Goal: Task Accomplishment & Management: Manage account settings

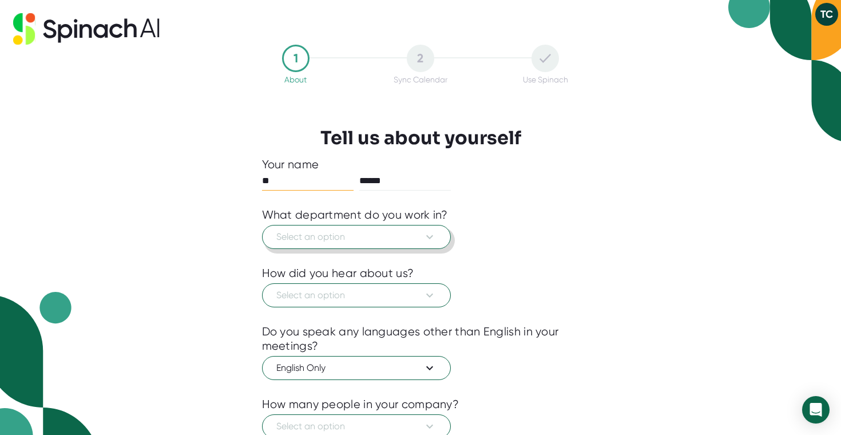
click at [383, 238] on span "Select an option" at bounding box center [356, 237] width 160 height 14
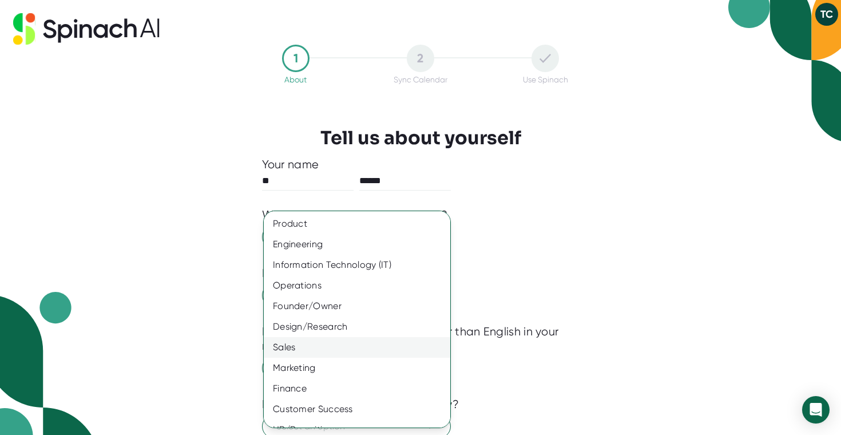
click at [341, 348] on div "Sales" at bounding box center [357, 347] width 186 height 21
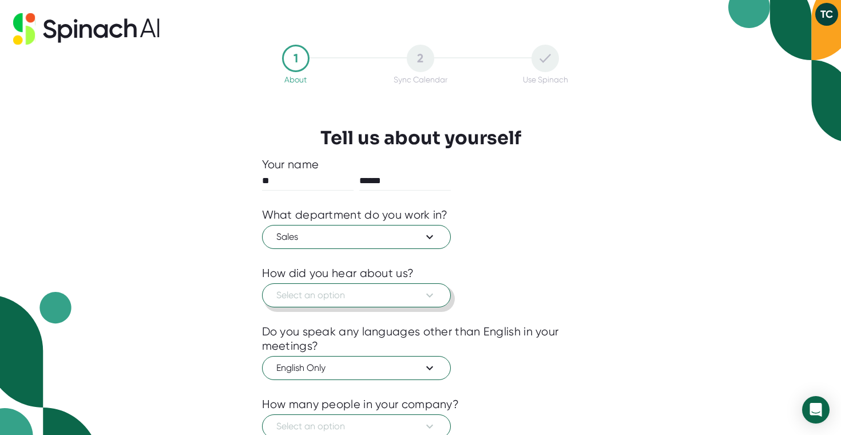
click at [367, 296] on span "Select an option" at bounding box center [356, 295] width 160 height 14
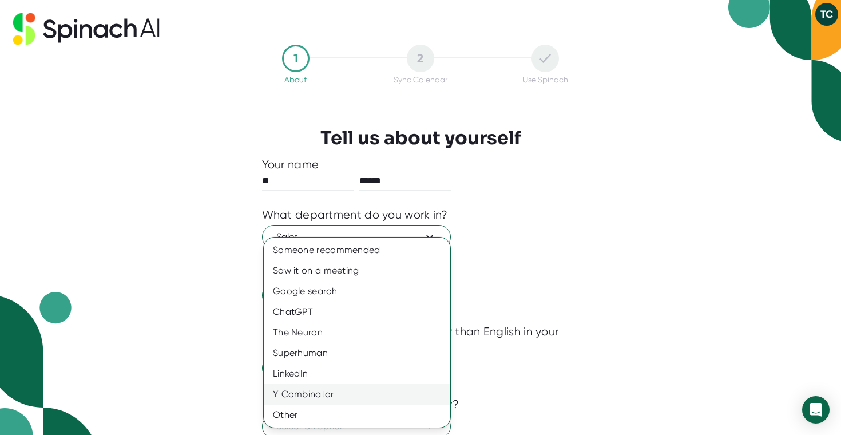
click at [352, 391] on div "Y Combinator" at bounding box center [357, 394] width 186 height 21
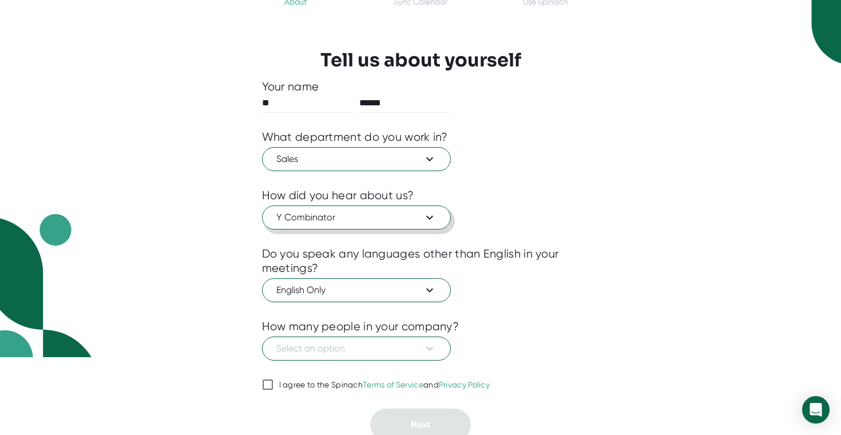
scroll to position [84, 0]
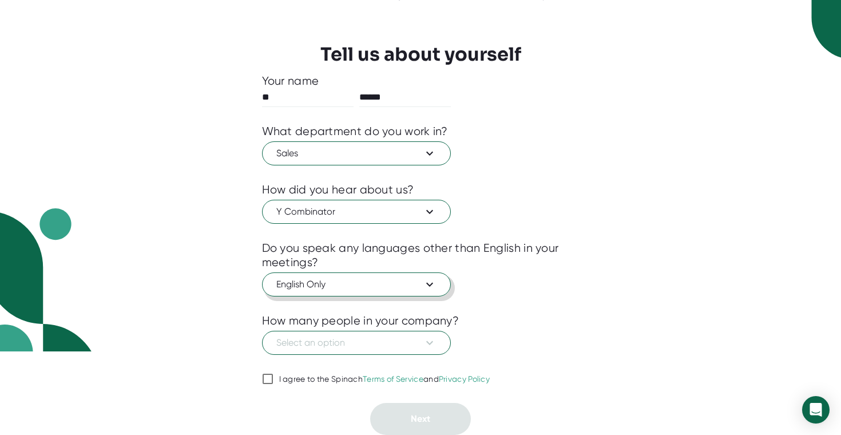
click at [412, 285] on span "English Only" at bounding box center [356, 284] width 160 height 14
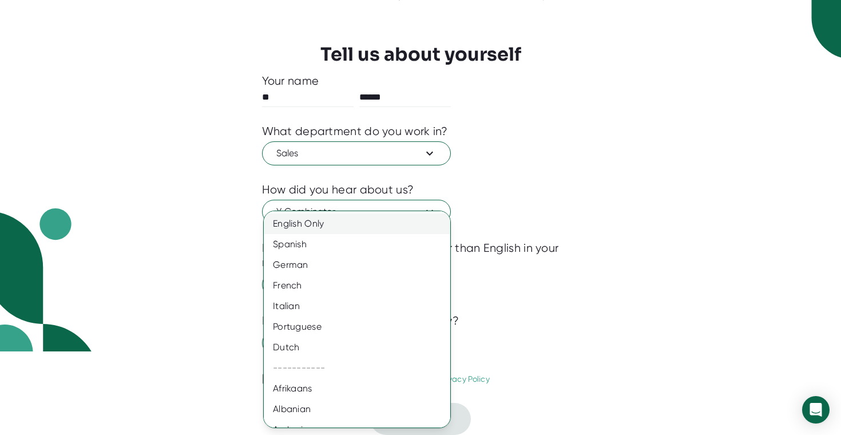
click at [390, 225] on div "English Only" at bounding box center [357, 223] width 186 height 21
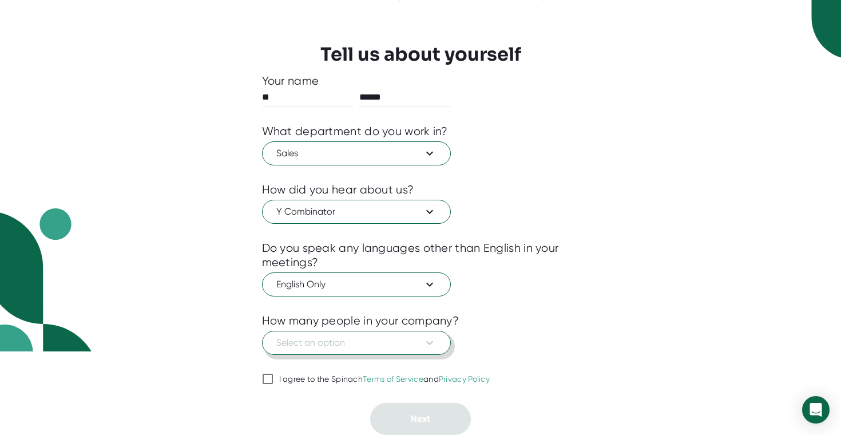
click at [408, 347] on span "Select an option" at bounding box center [356, 343] width 160 height 14
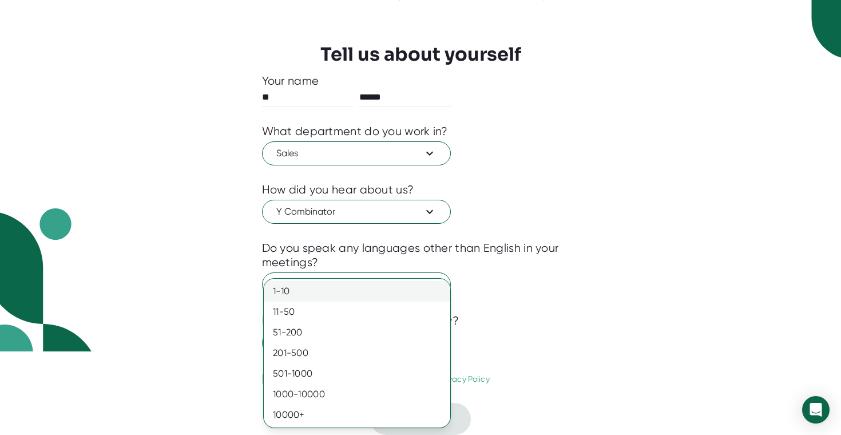
click at [316, 292] on div "1-10" at bounding box center [357, 291] width 186 height 21
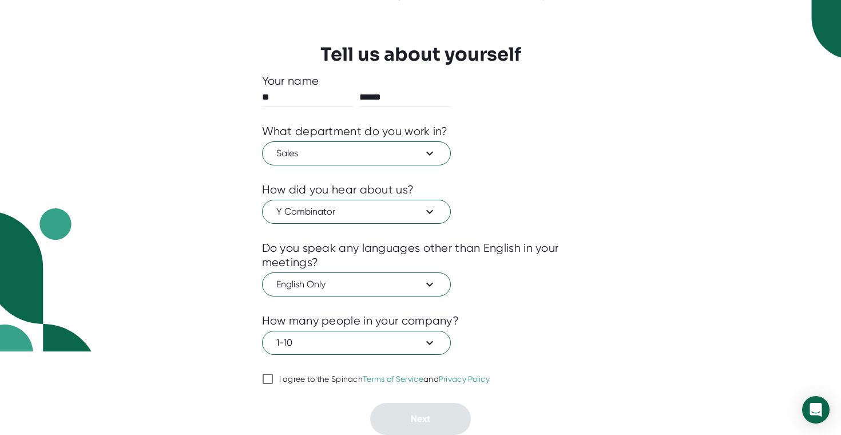
click at [265, 377] on input "I agree to the Spinach Terms of Service and Privacy Policy" at bounding box center [267, 379] width 11 height 14
checkbox input "true"
click at [431, 411] on button "Next" at bounding box center [420, 419] width 101 height 32
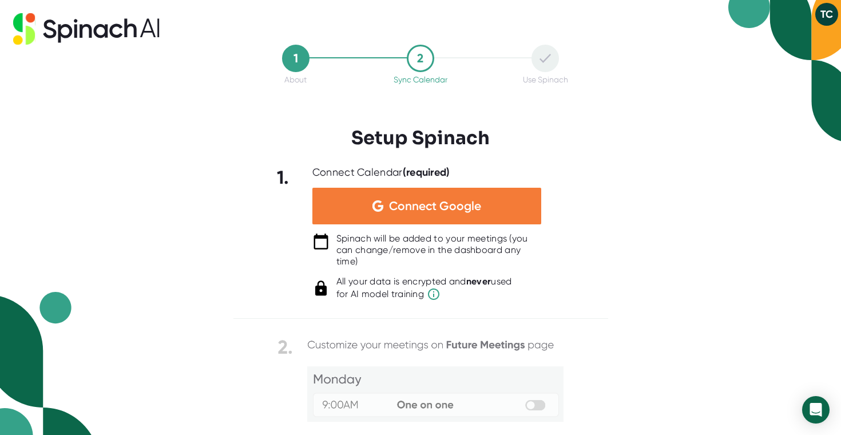
click at [453, 204] on span "Connect Google" at bounding box center [435, 205] width 92 height 11
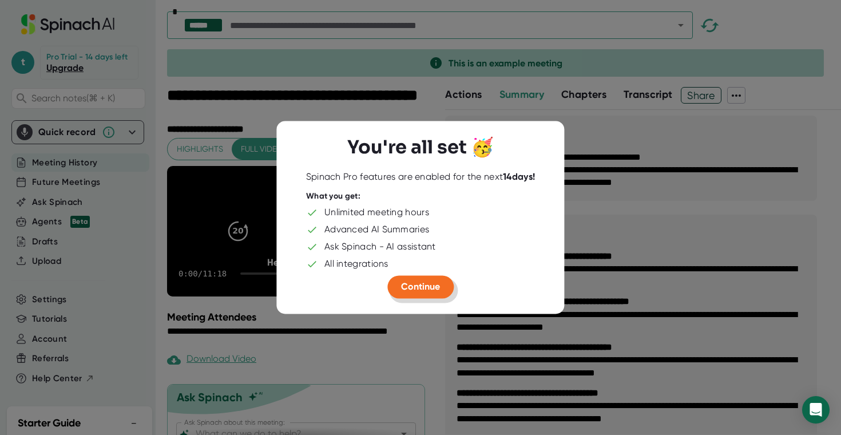
click at [432, 285] on span "Continue" at bounding box center [420, 286] width 39 height 11
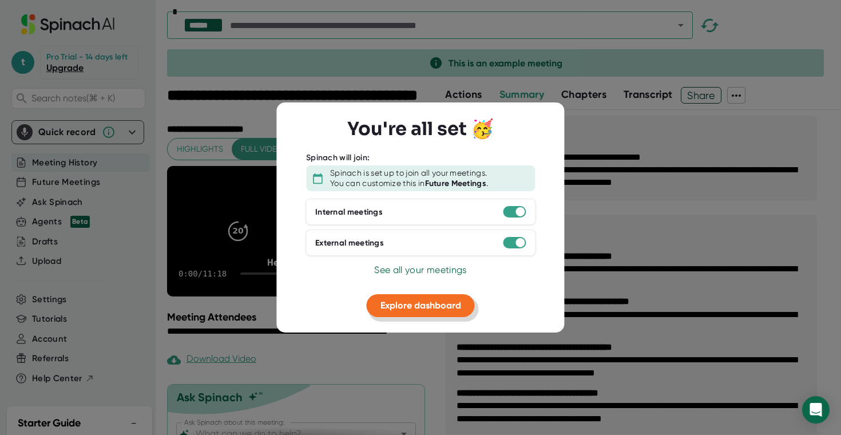
click at [433, 306] on span "Explore dashboard" at bounding box center [420, 305] width 81 height 11
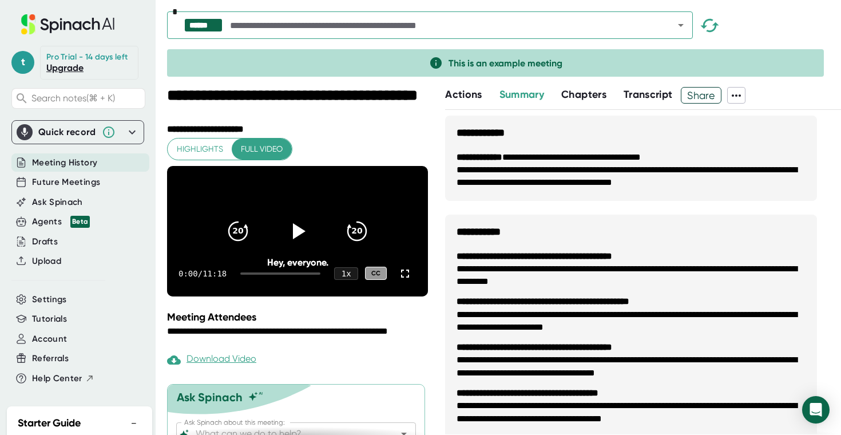
click at [134, 127] on icon at bounding box center [132, 132] width 14 height 14
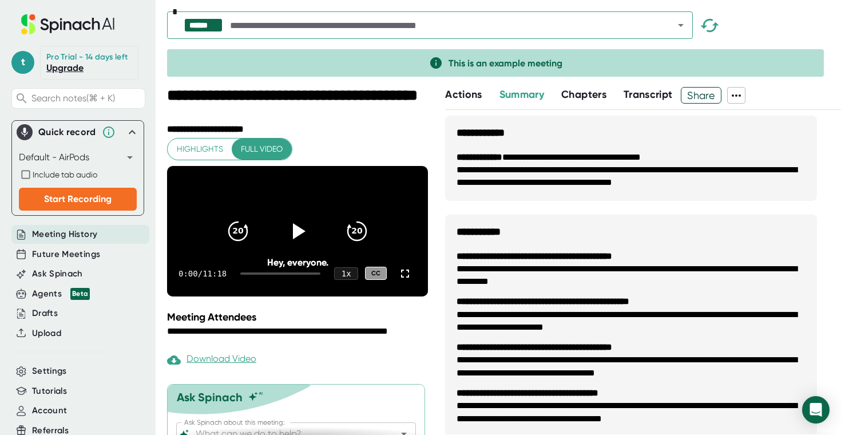
click at [133, 132] on icon at bounding box center [132, 132] width 7 height 4
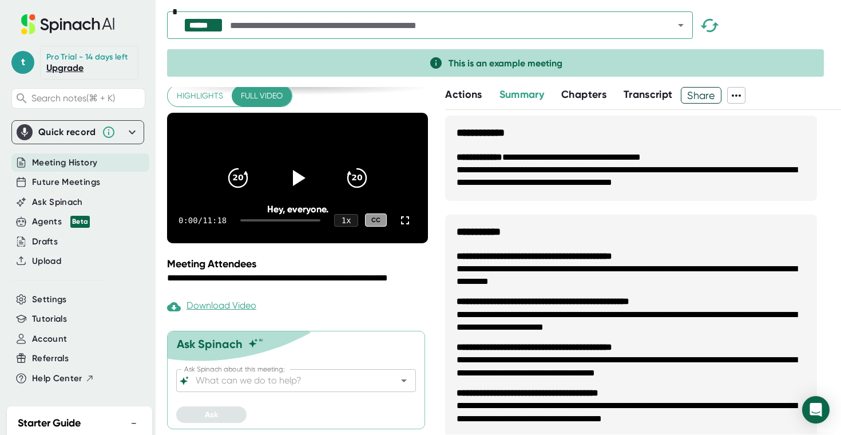
scroll to position [69, 0]
click at [51, 319] on span "Tutorials" at bounding box center [49, 318] width 35 height 13
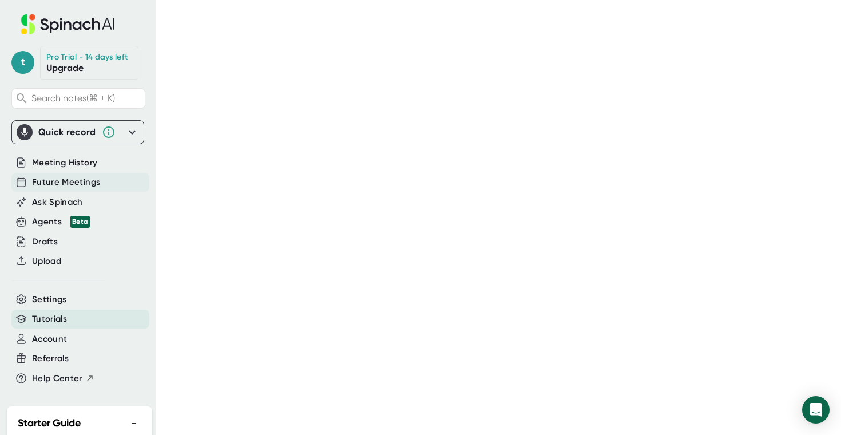
click at [93, 185] on span "Future Meetings" at bounding box center [66, 182] width 68 height 13
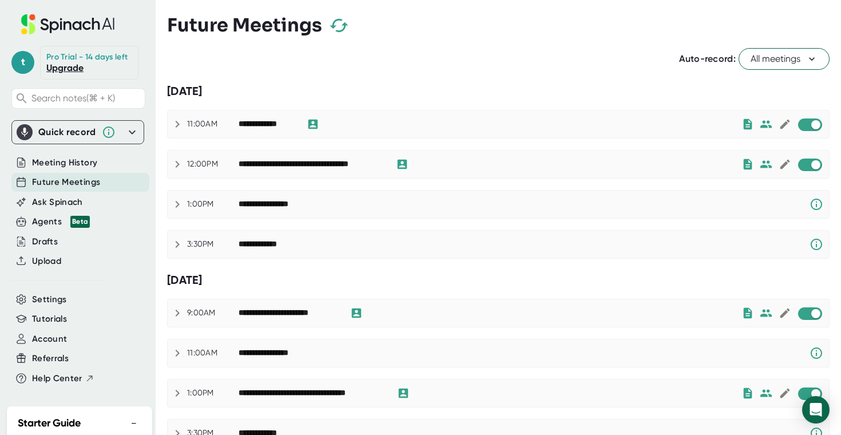
click at [520, 124] on div "**********" at bounding box center [489, 124] width 503 height 14
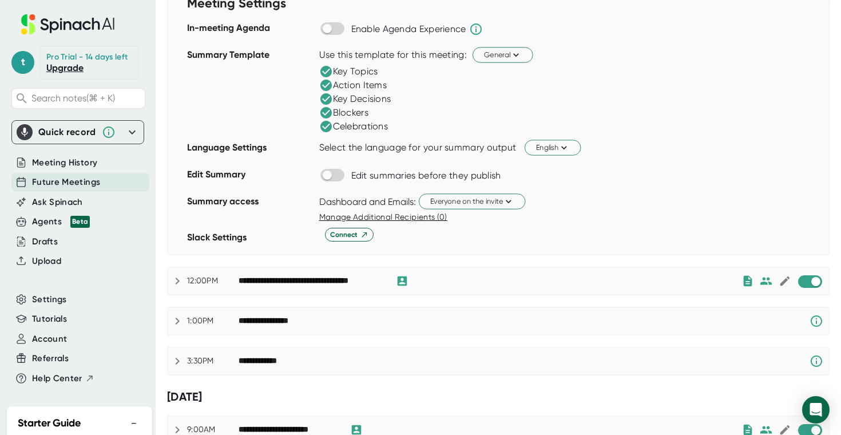
scroll to position [167, 0]
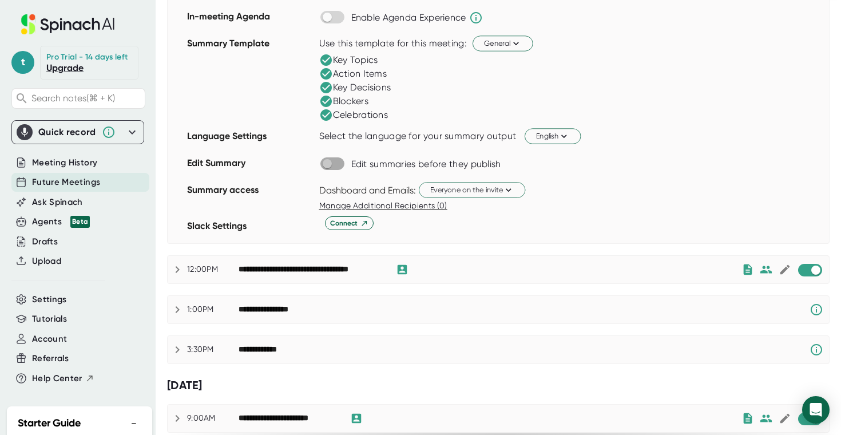
click at [330, 165] on input "checkbox" at bounding box center [326, 163] width 33 height 10
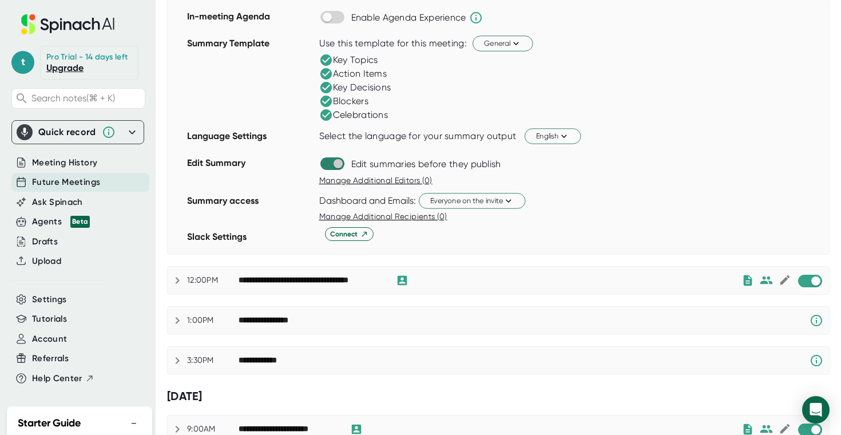
click at [338, 162] on input "checkbox" at bounding box center [337, 163] width 33 height 10
checkbox input "false"
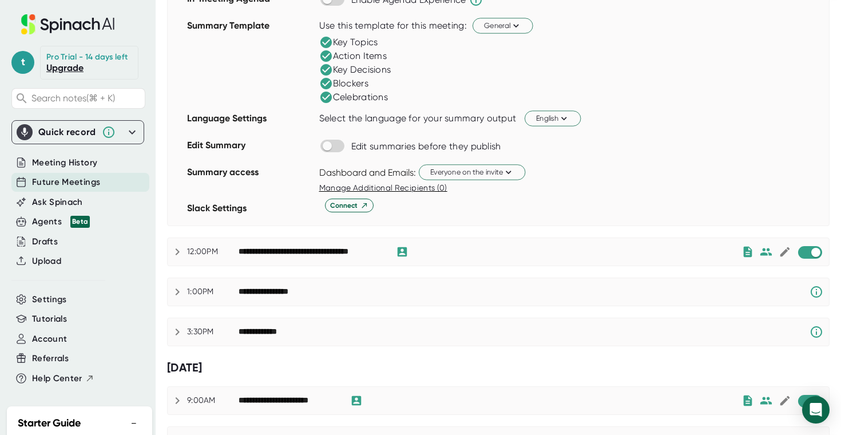
scroll to position [185, 0]
click at [508, 174] on icon at bounding box center [508, 171] width 11 height 11
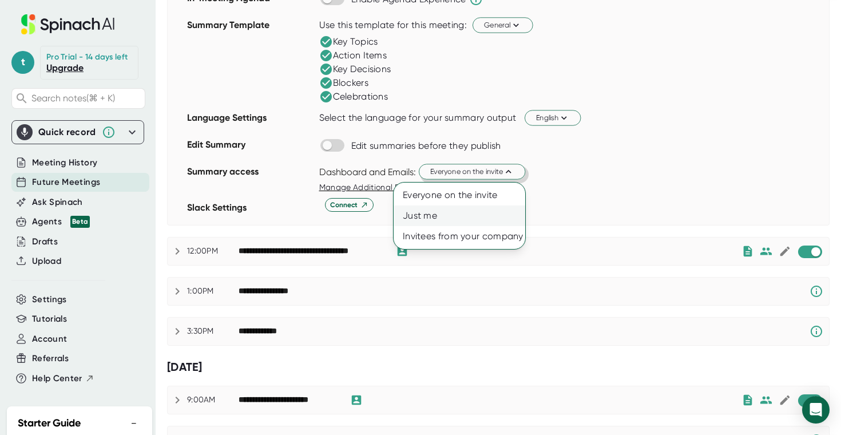
click at [447, 217] on div "Just me" at bounding box center [459, 215] width 132 height 21
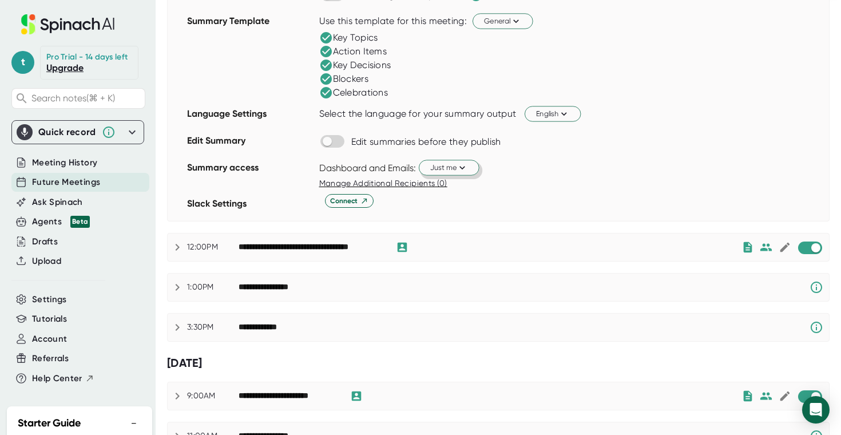
scroll to position [190, 0]
click at [359, 200] on span "Connect" at bounding box center [349, 200] width 38 height 10
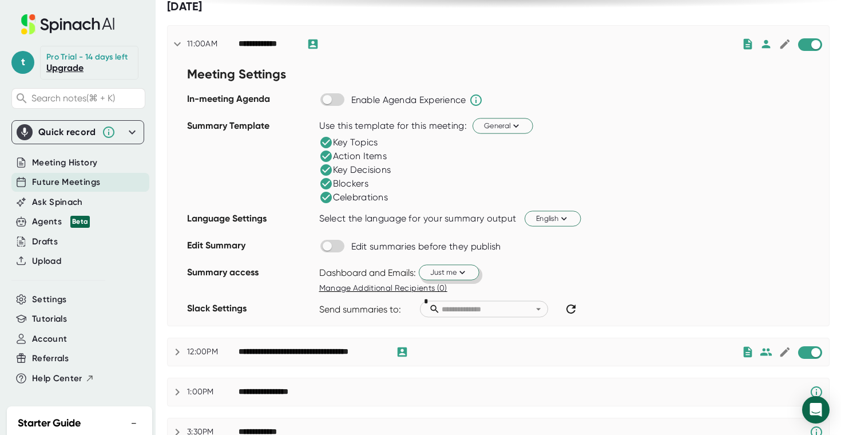
scroll to position [0, 0]
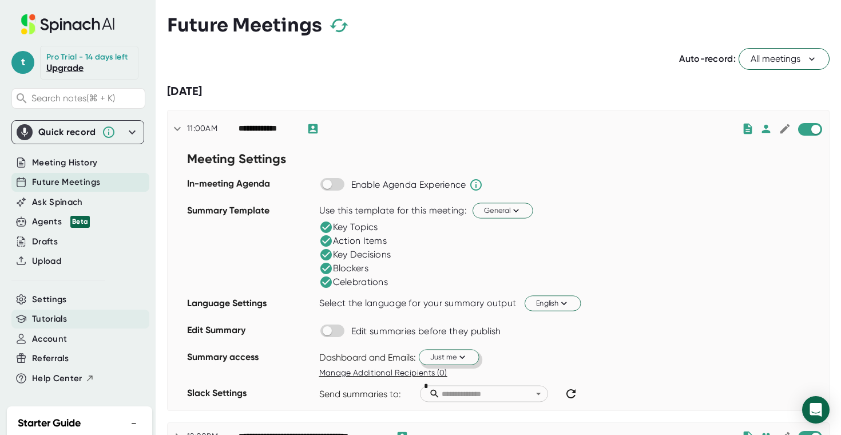
click at [45, 316] on span "Tutorials" at bounding box center [49, 318] width 35 height 13
